Goal: Communication & Community: Answer question/provide support

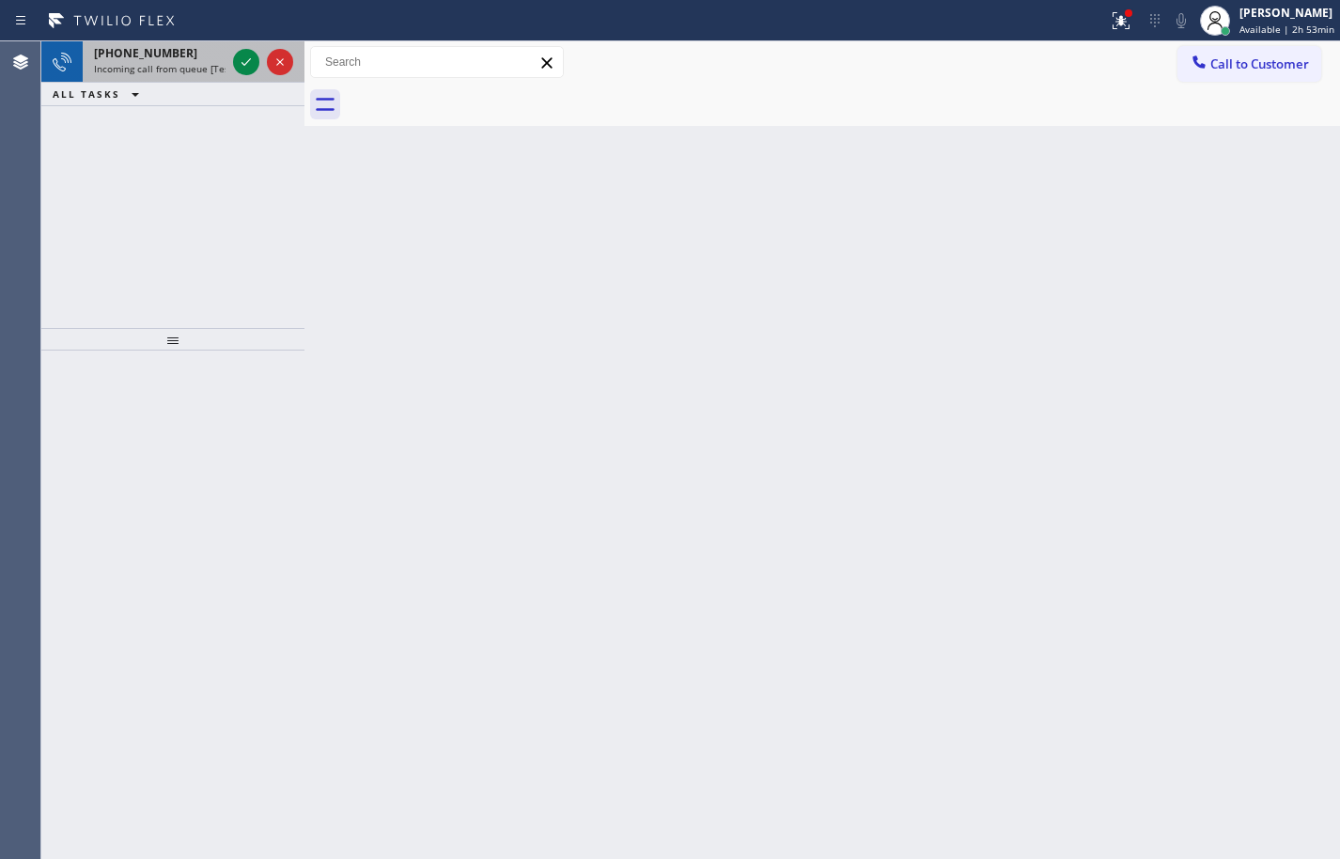
drag, startPoint x: 165, startPoint y: 71, endPoint x: 222, endPoint y: 67, distance: 56.6
click at [165, 70] on span "Incoming call from queue [Test] All" at bounding box center [172, 68] width 156 height 13
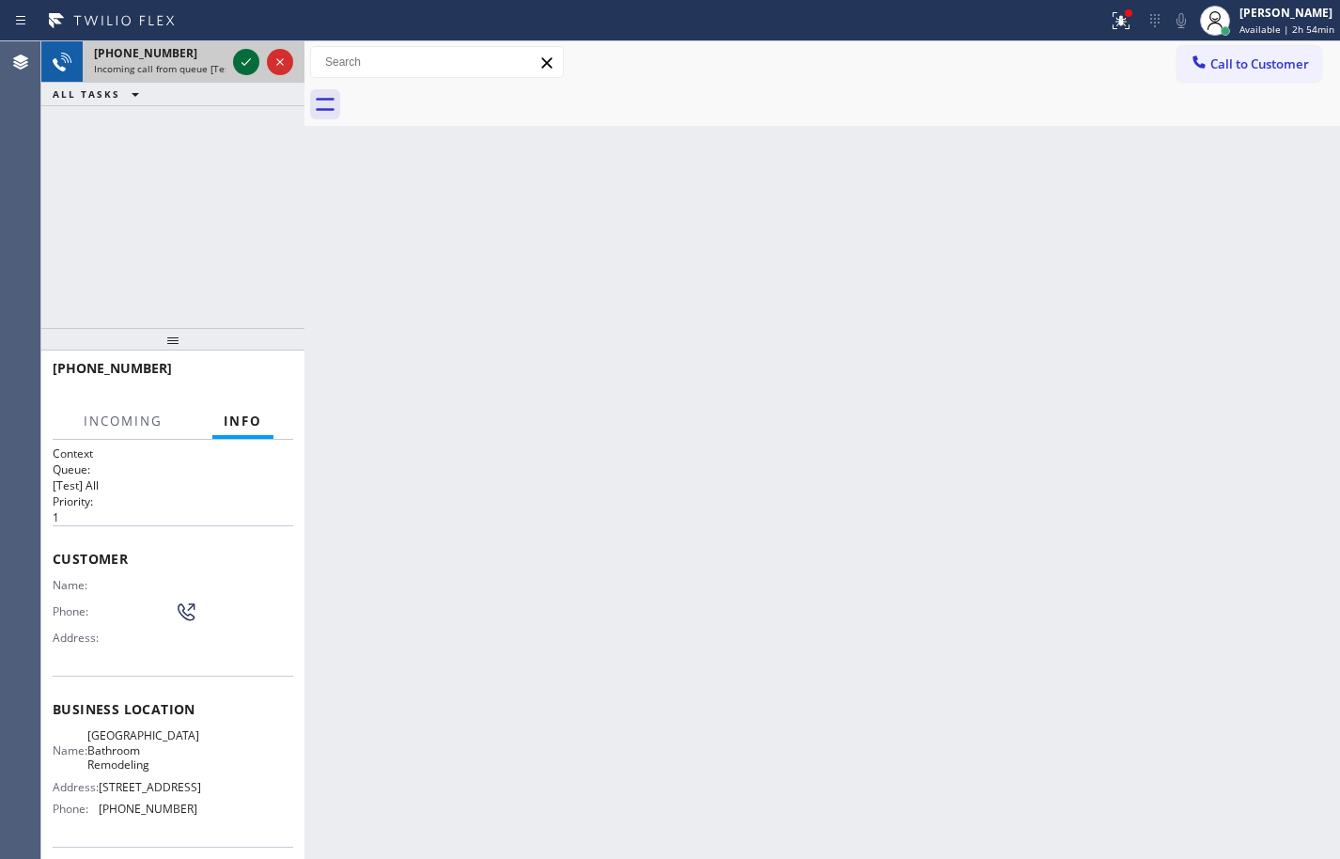
click at [245, 58] on icon at bounding box center [246, 62] width 23 height 23
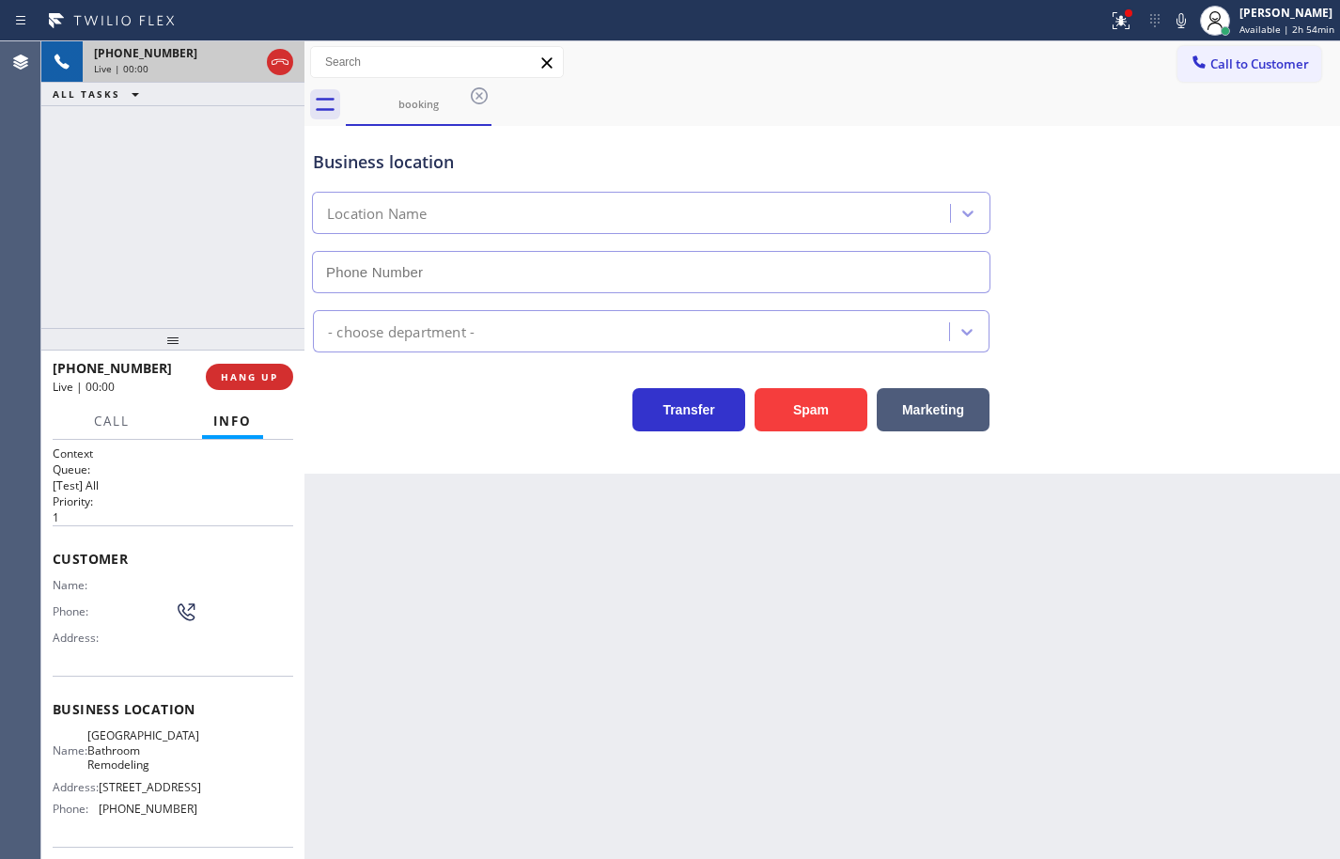
type input "[PHONE_NUMBER]"
click at [274, 372] on span "HANG UP" at bounding box center [249, 376] width 57 height 13
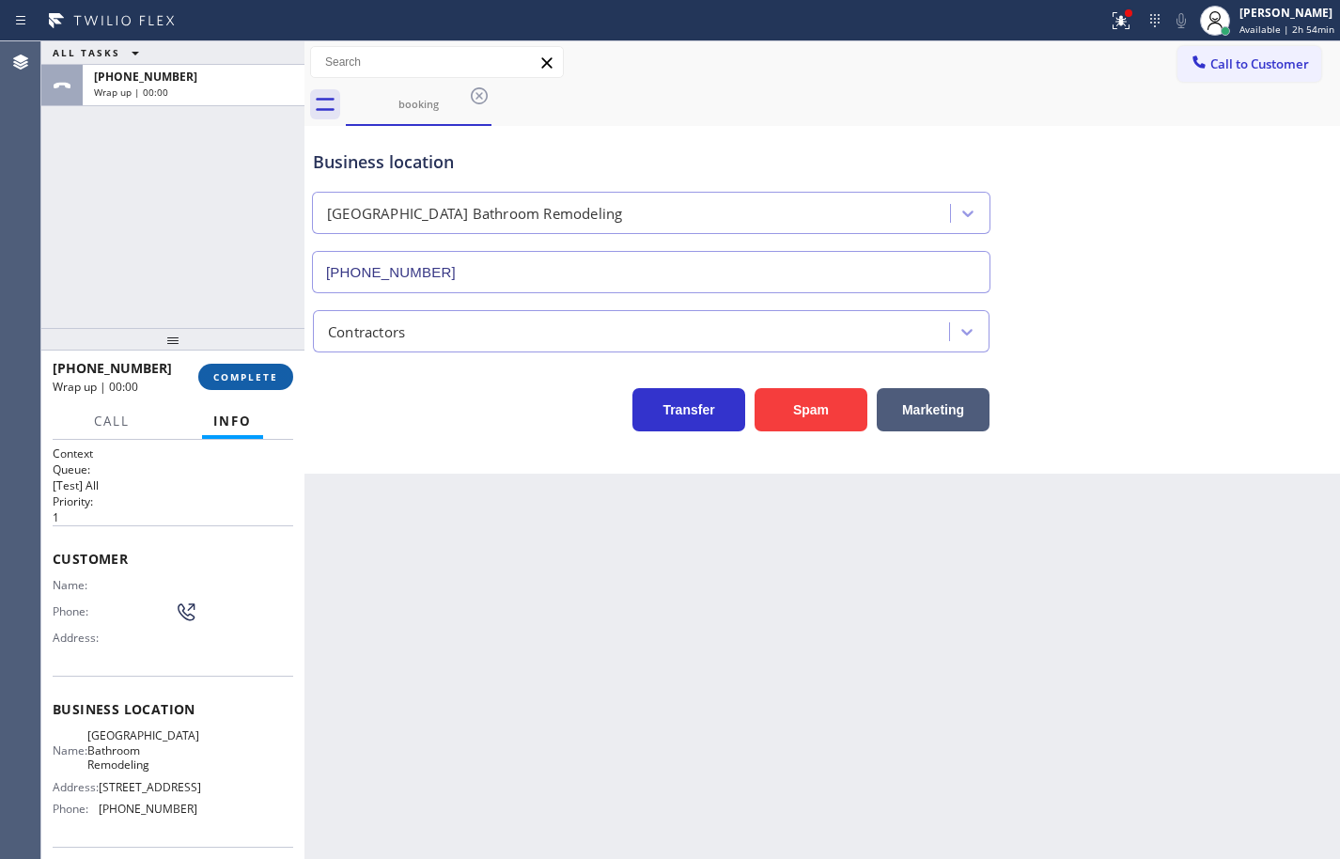
click at [274, 372] on span "COMPLETE" at bounding box center [245, 376] width 65 height 13
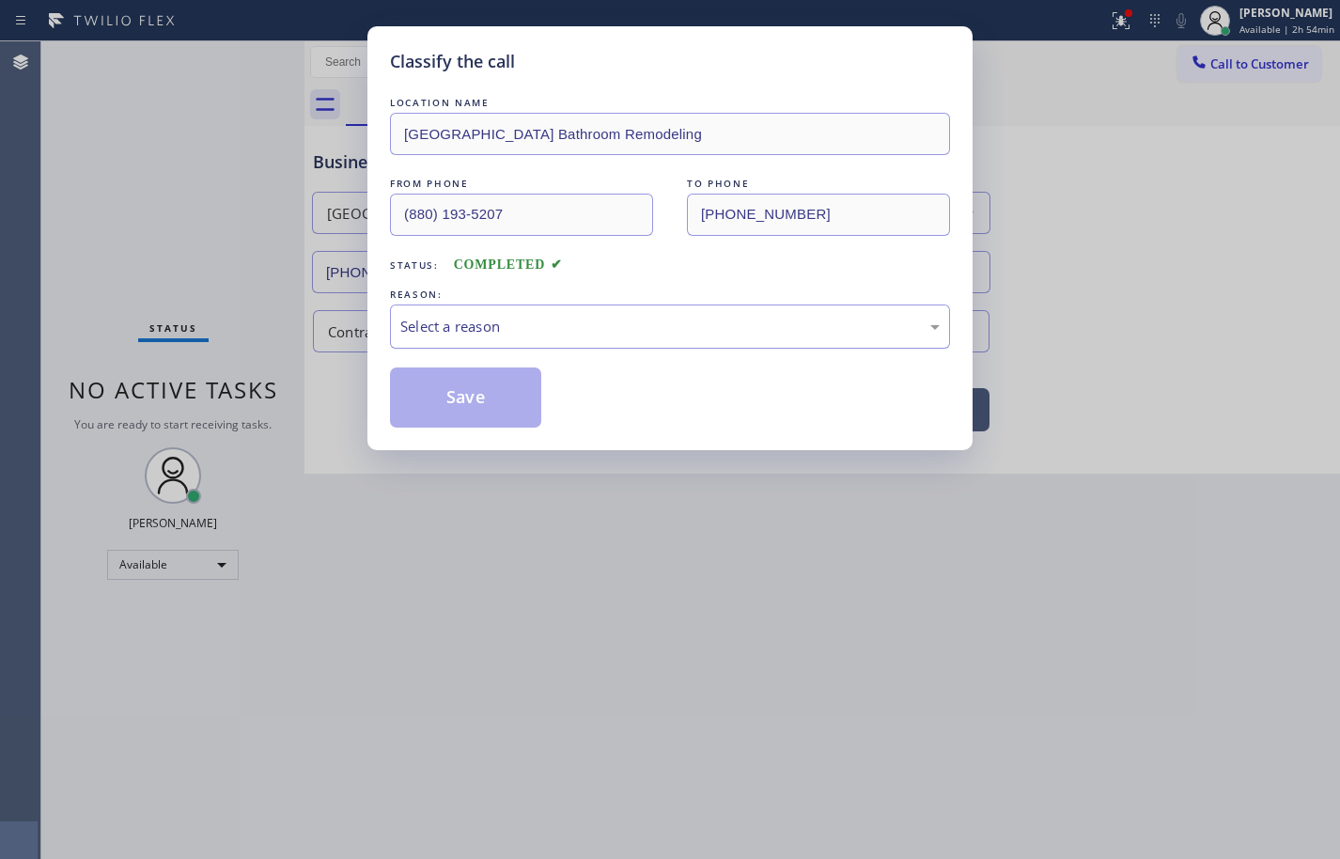
click at [548, 334] on div "Select a reason" at bounding box center [669, 327] width 539 height 22
click at [481, 401] on button "Save" at bounding box center [465, 397] width 151 height 60
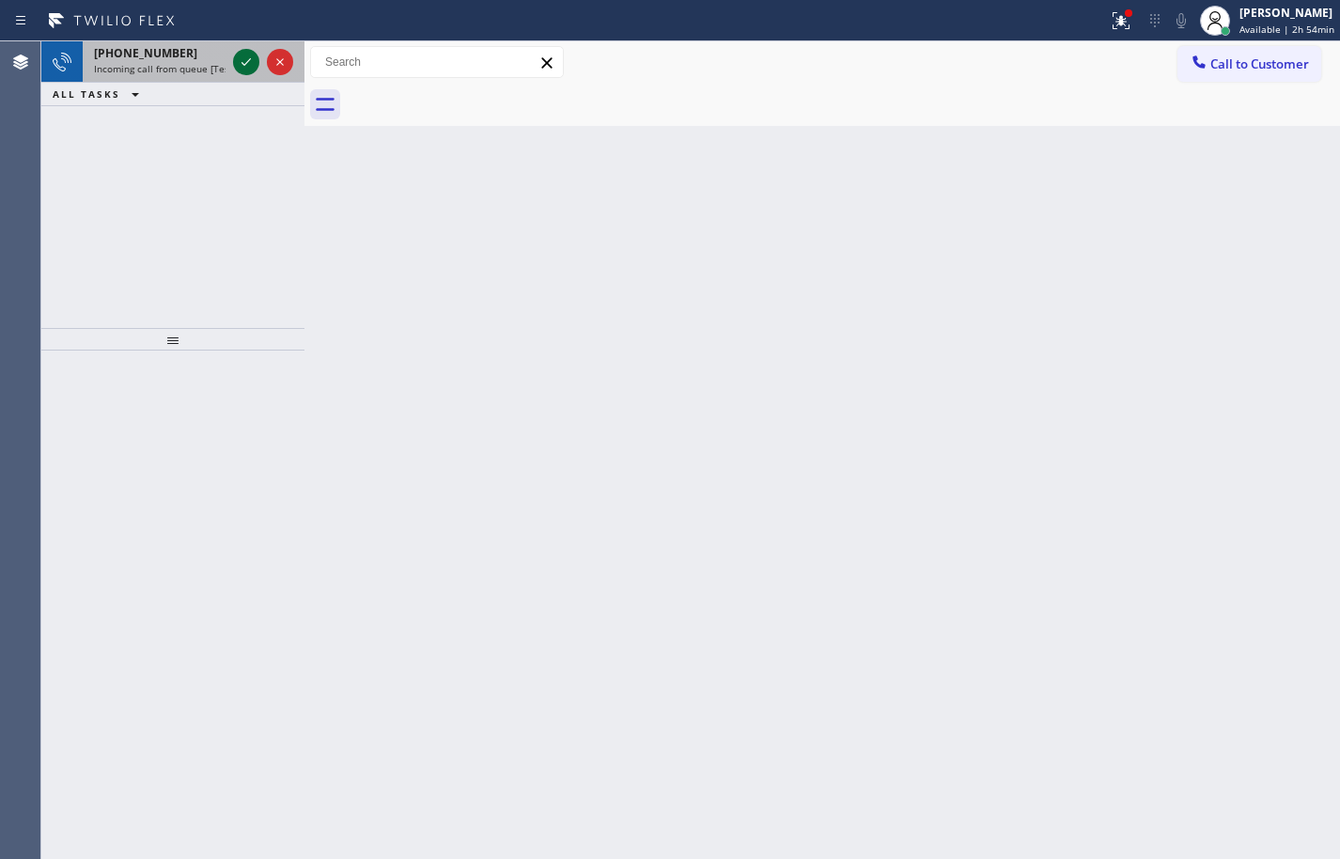
click at [145, 54] on span "[PHONE_NUMBER]" at bounding box center [145, 53] width 103 height 16
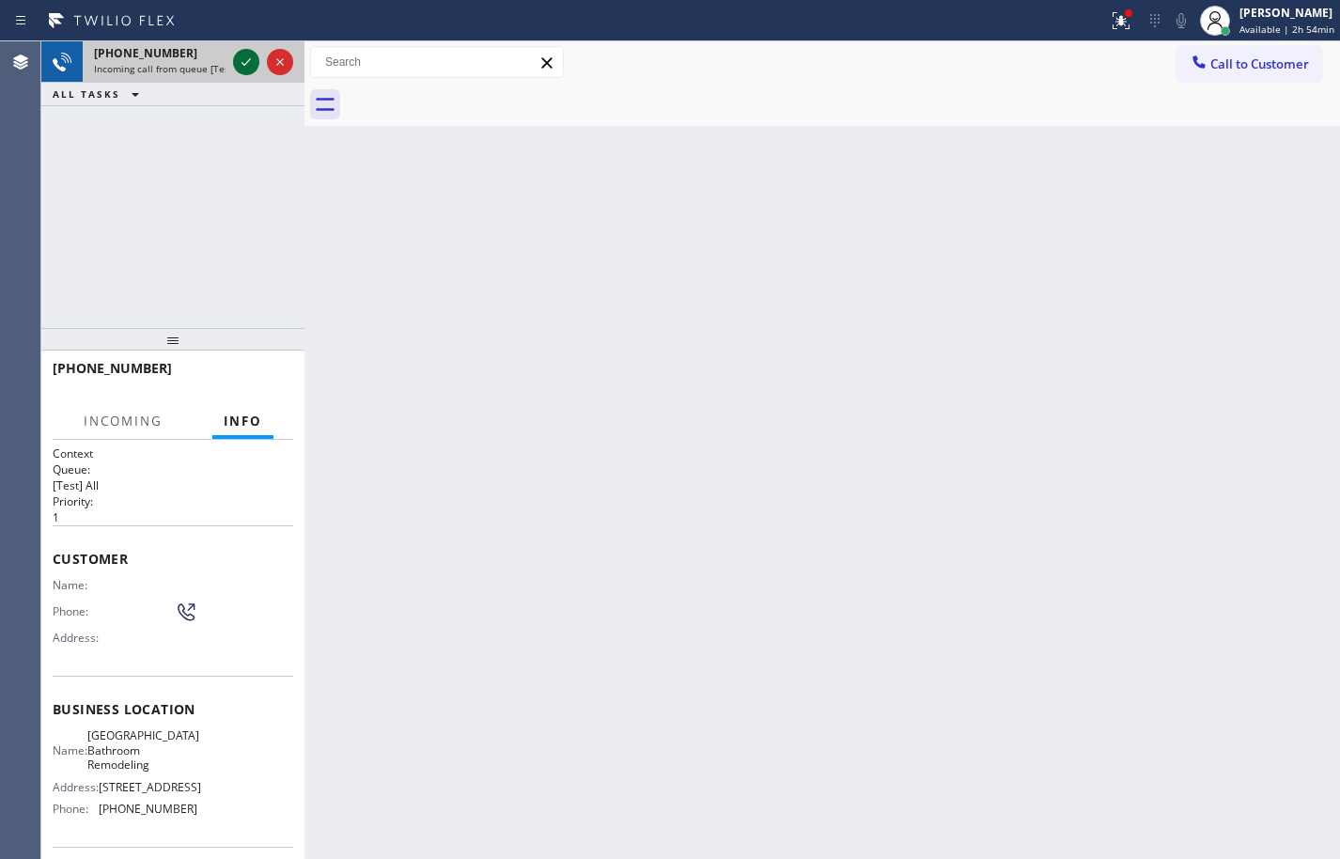
click at [247, 55] on icon at bounding box center [246, 62] width 23 height 23
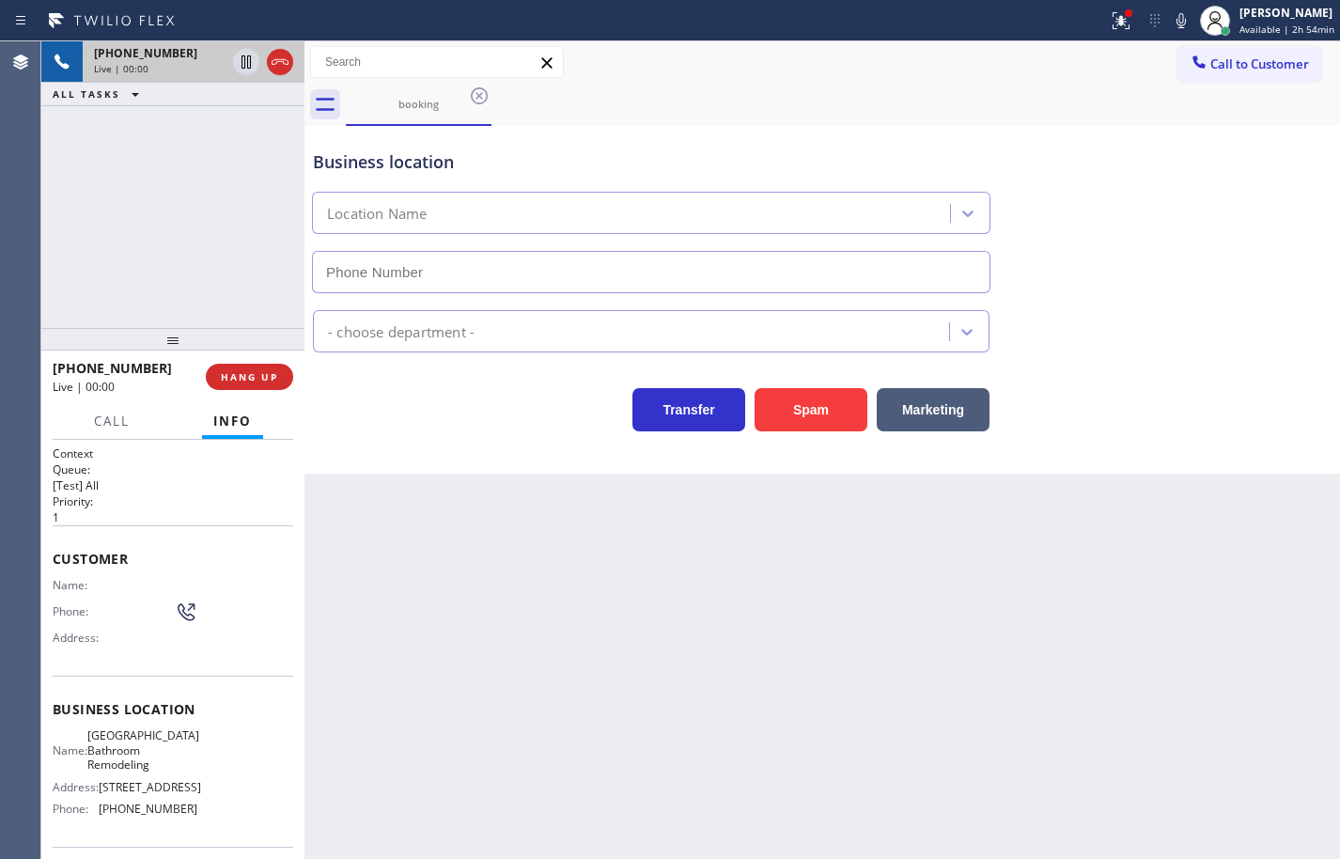
type input "[PHONE_NUMBER]"
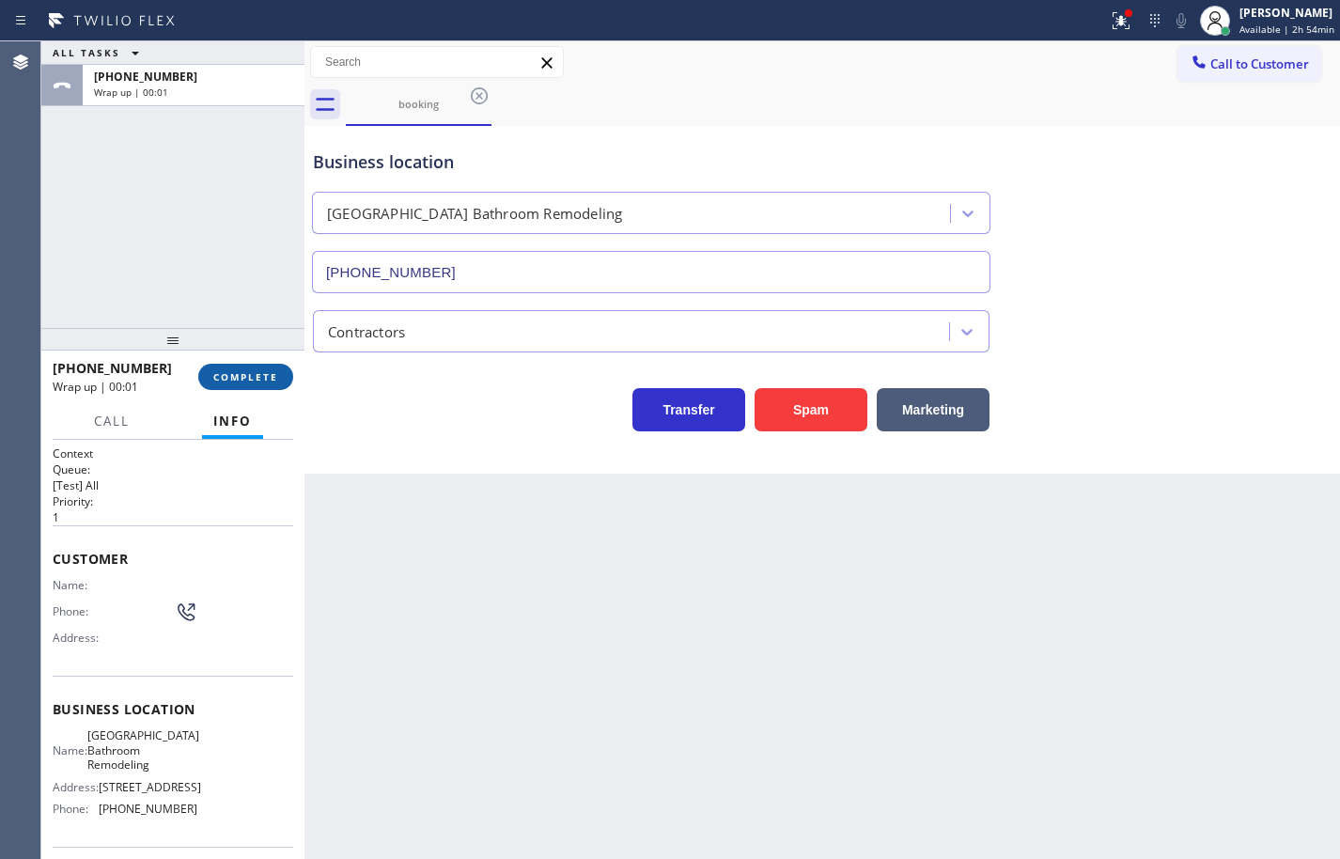
click at [272, 372] on span "COMPLETE" at bounding box center [245, 376] width 65 height 13
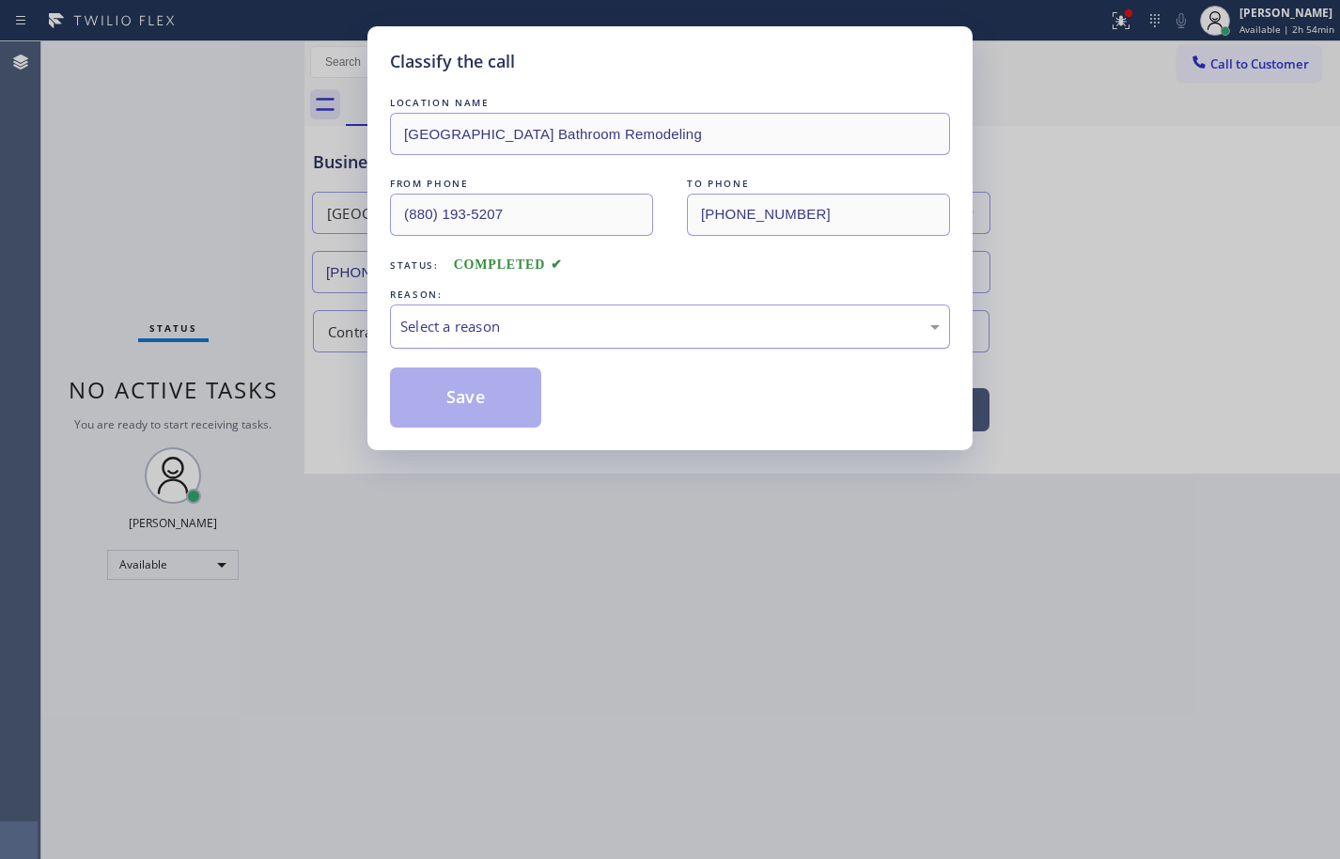
click at [476, 325] on div "Select a reason" at bounding box center [669, 327] width 539 height 22
click at [491, 401] on button "Save" at bounding box center [465, 397] width 151 height 60
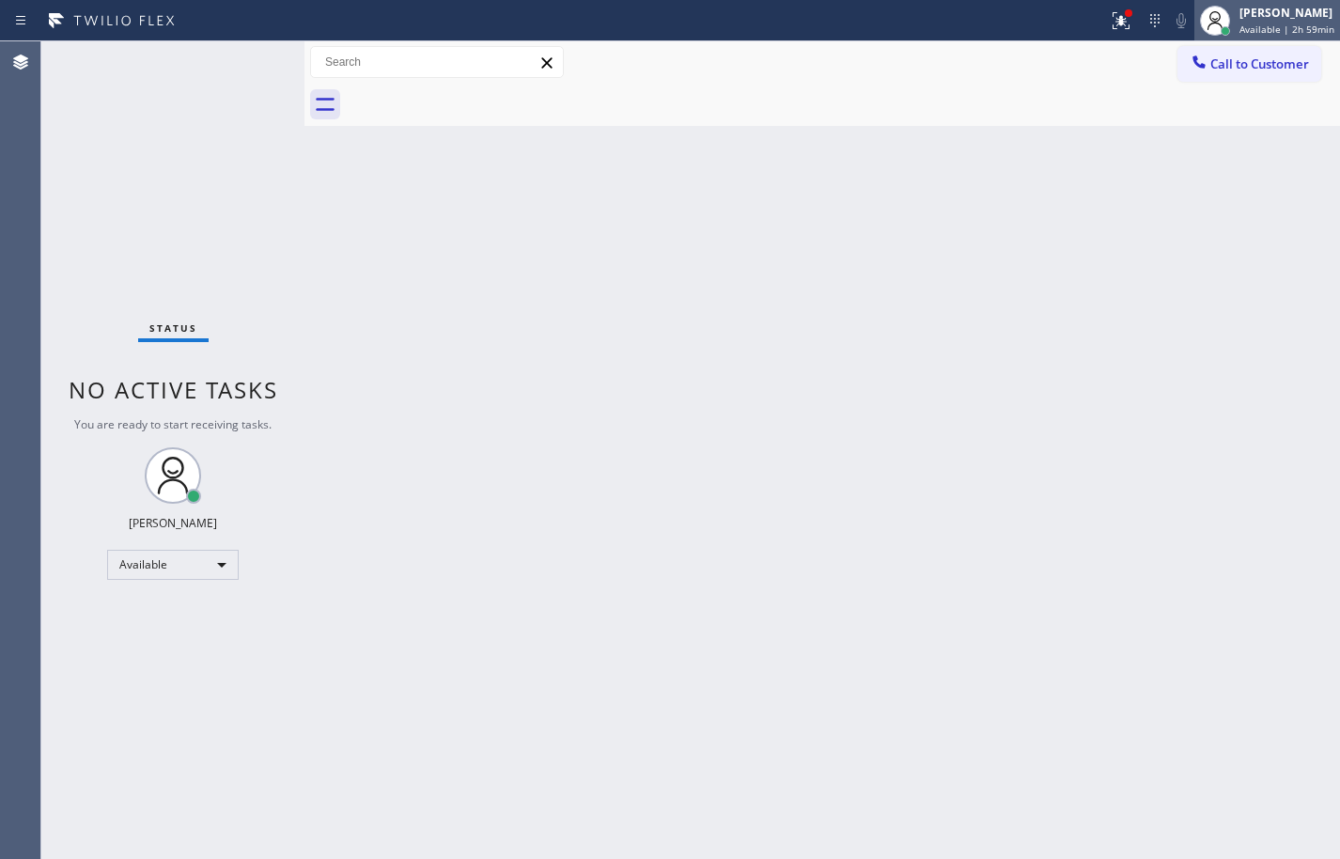
click at [1332, 39] on div "[PERSON_NAME] Available | 2h 59min" at bounding box center [1267, 20] width 146 height 41
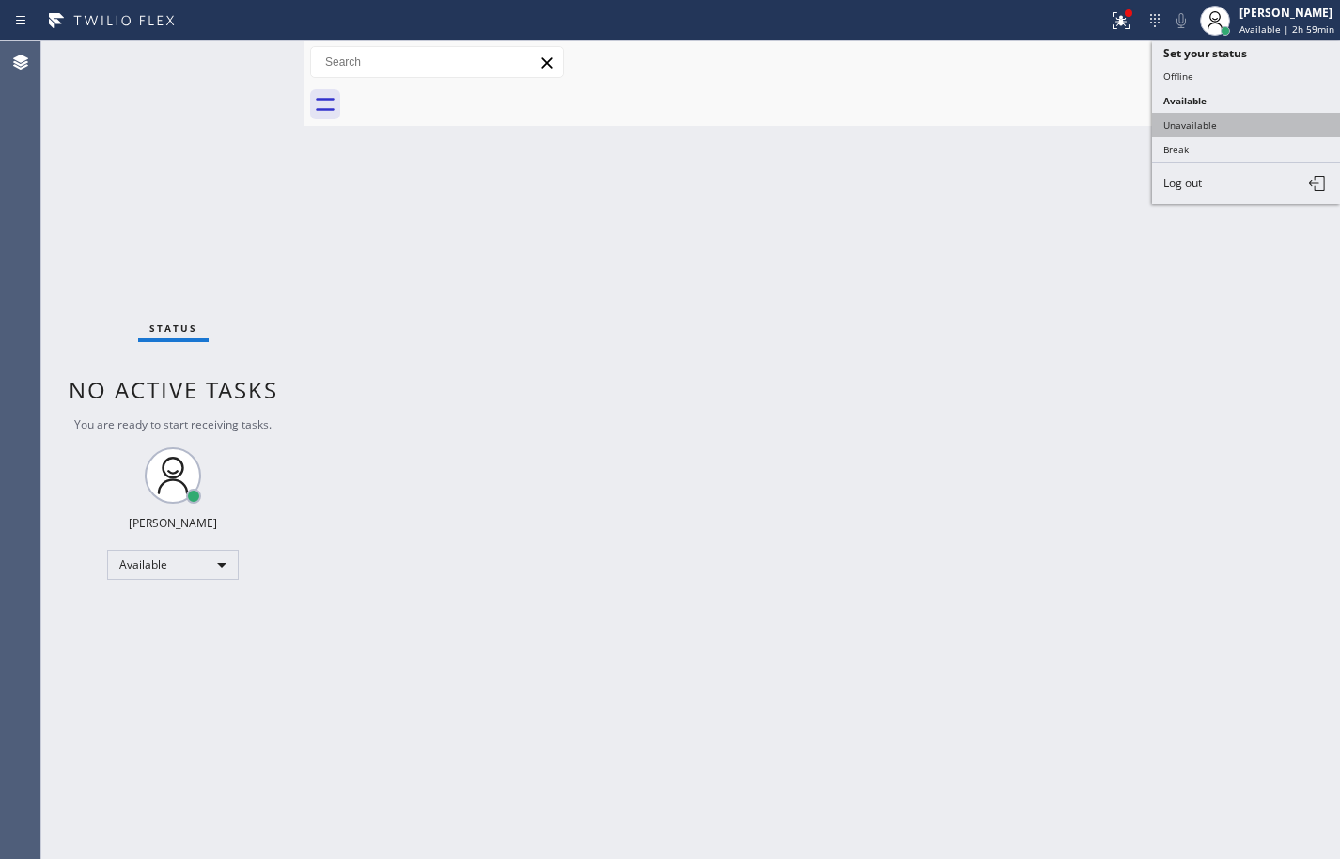
click at [1255, 134] on button "Unavailable" at bounding box center [1246, 125] width 188 height 24
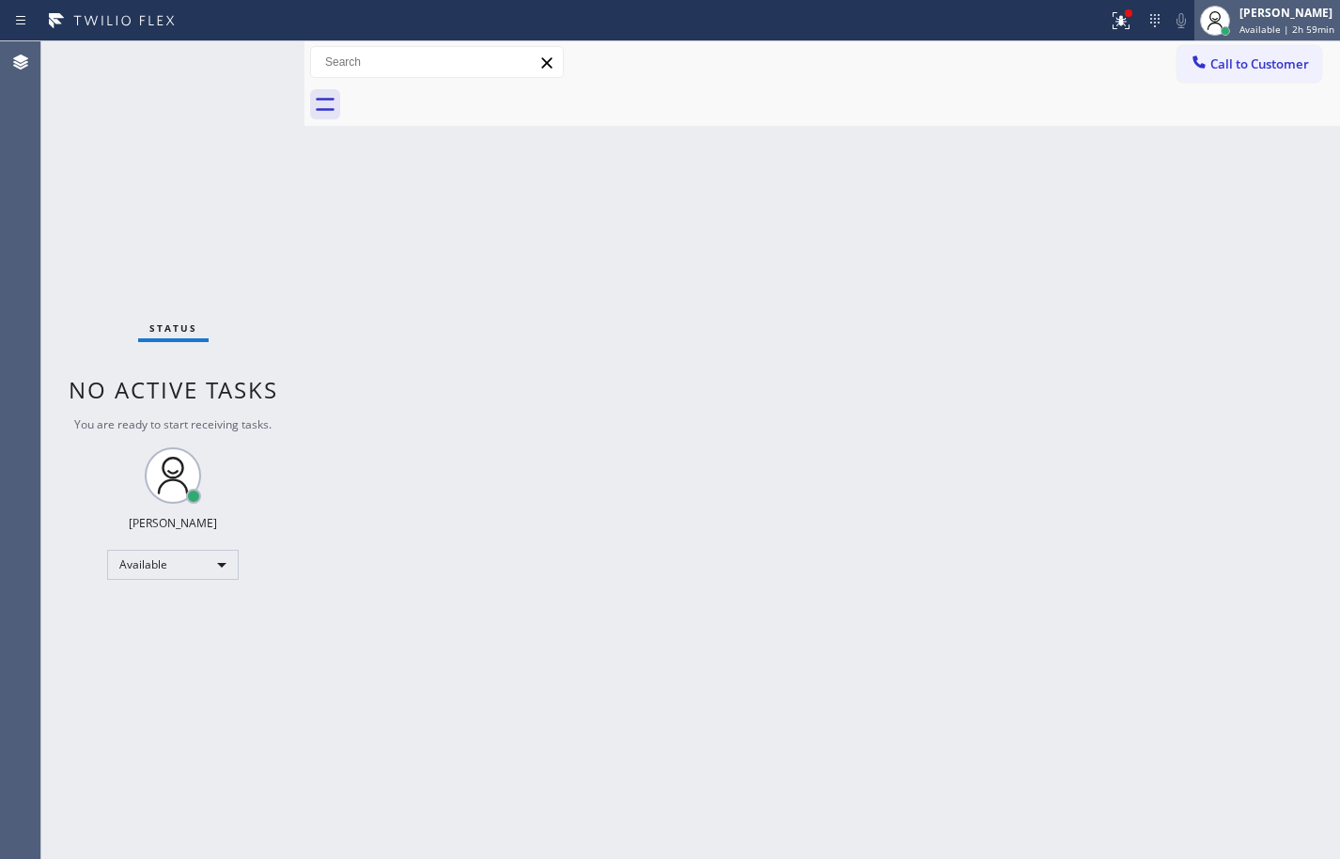
click at [1271, 15] on div "[PERSON_NAME]" at bounding box center [1286, 13] width 95 height 16
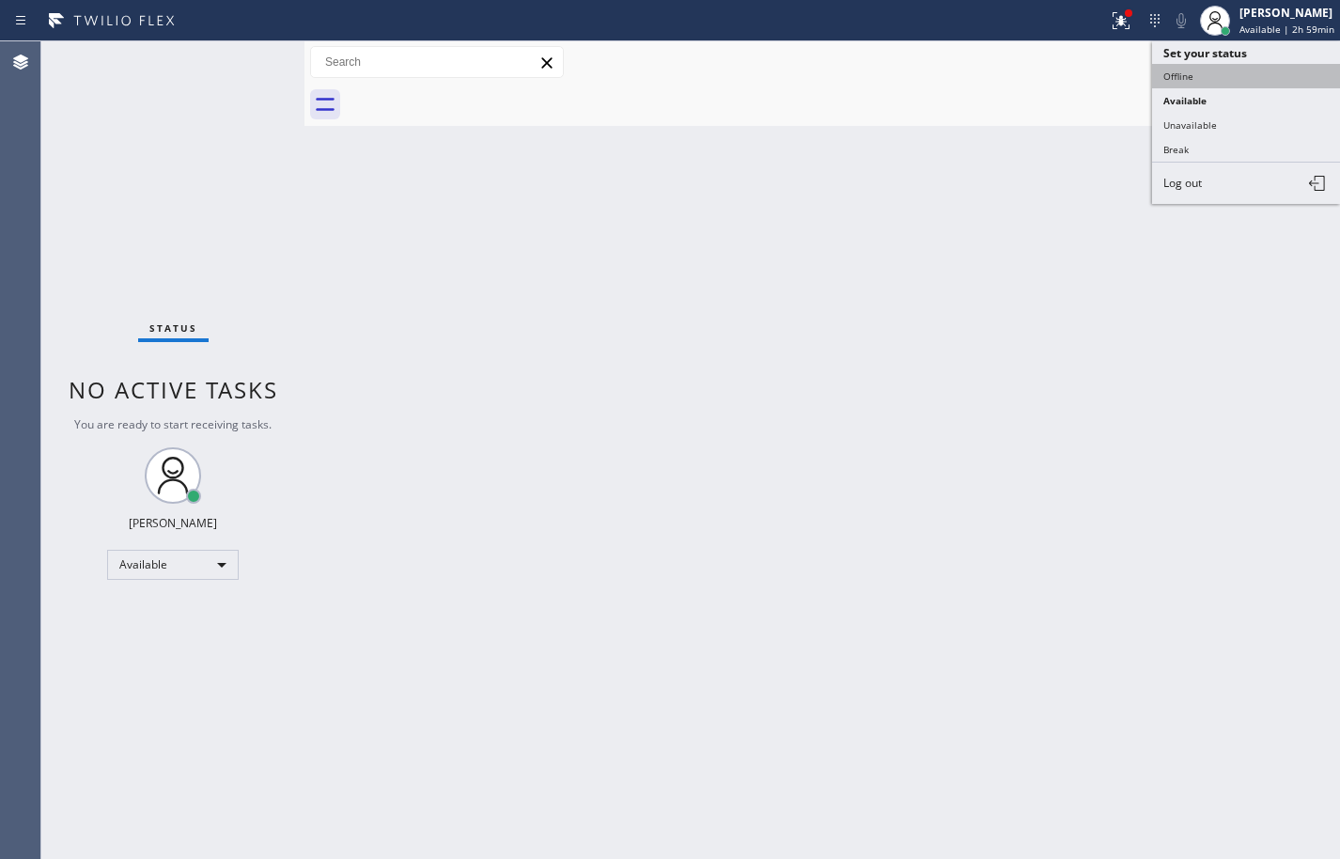
click at [1250, 71] on button "Offline" at bounding box center [1246, 76] width 188 height 24
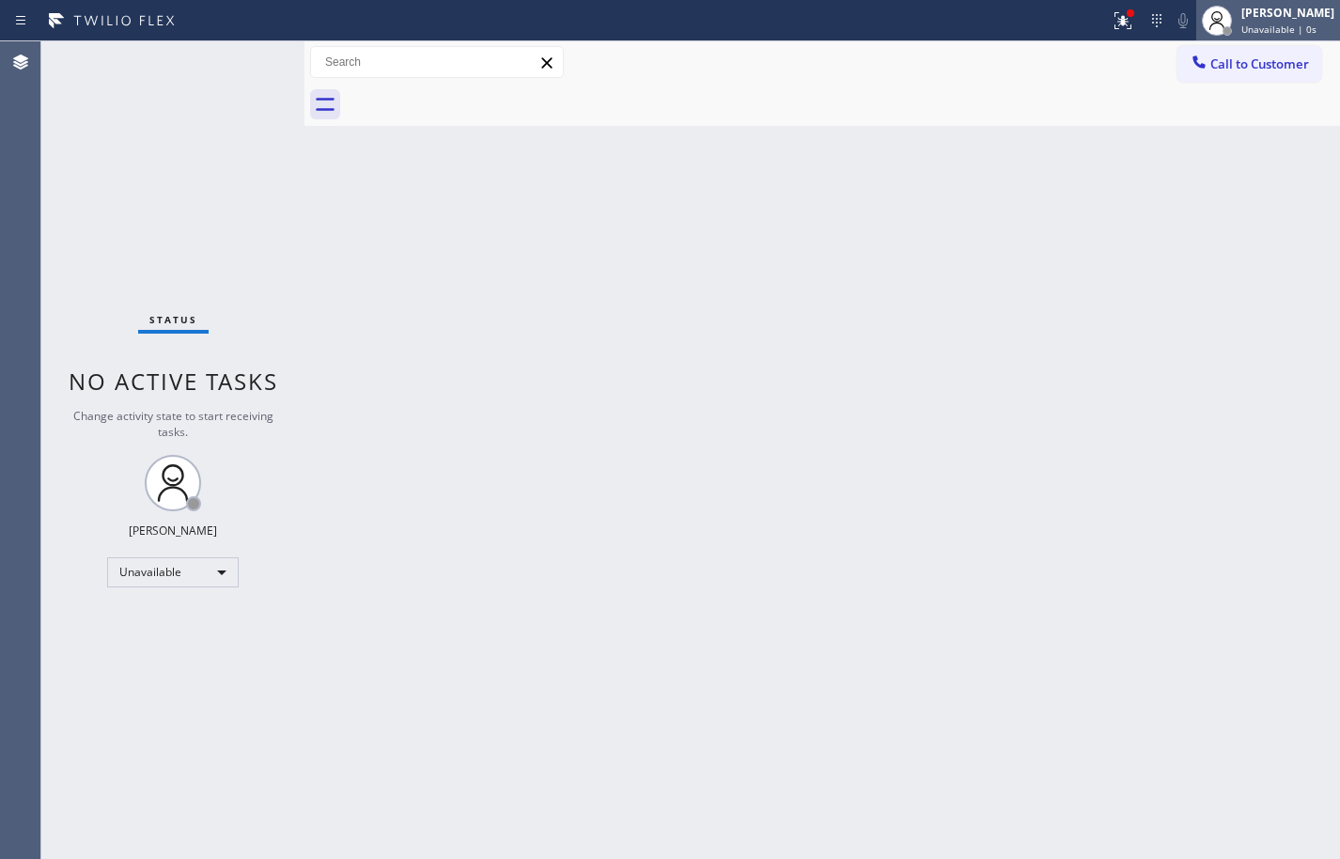
click at [1277, 25] on span "Unavailable | 0s" at bounding box center [1278, 29] width 75 height 13
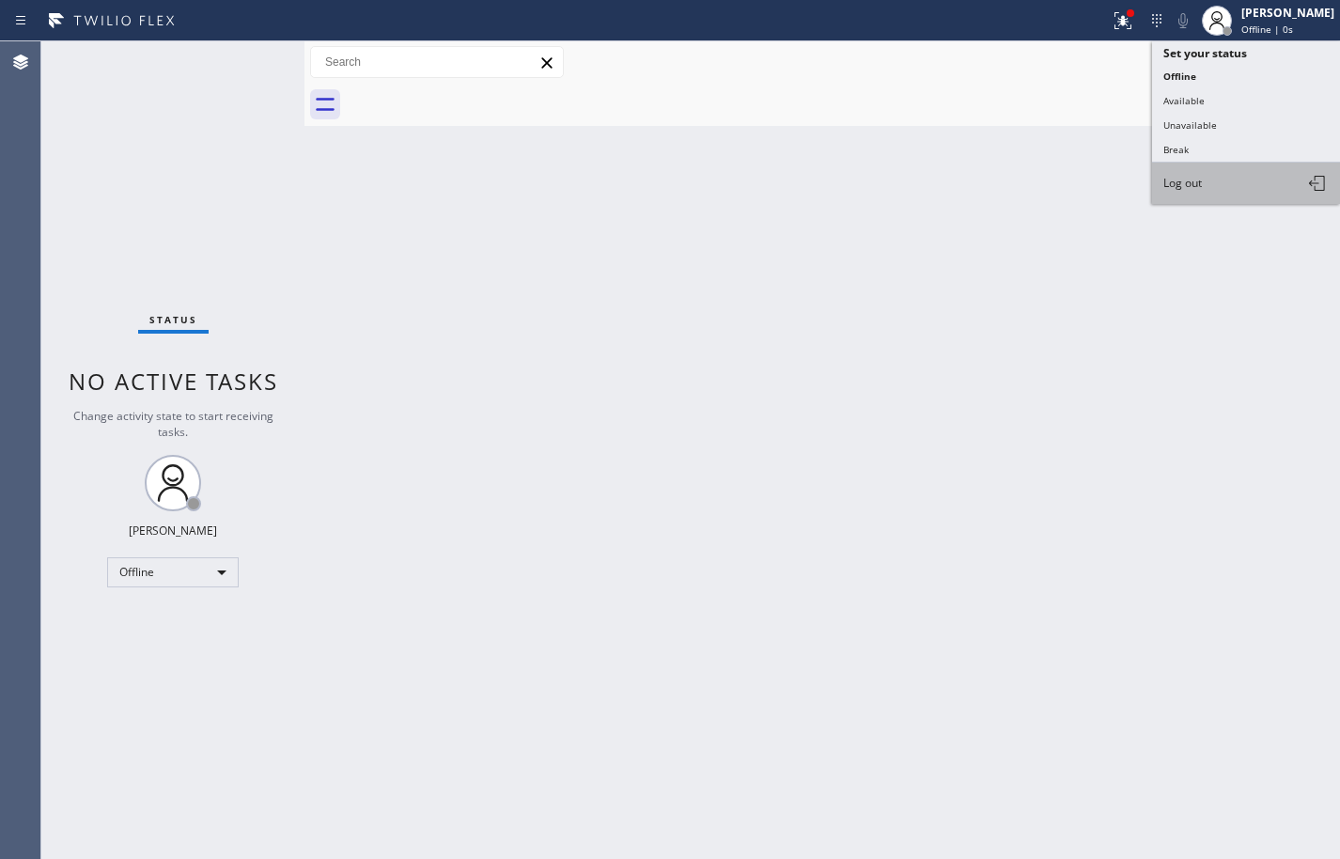
click at [1255, 179] on button "Log out" at bounding box center [1246, 183] width 188 height 41
